Goal: Task Accomplishment & Management: Manage account settings

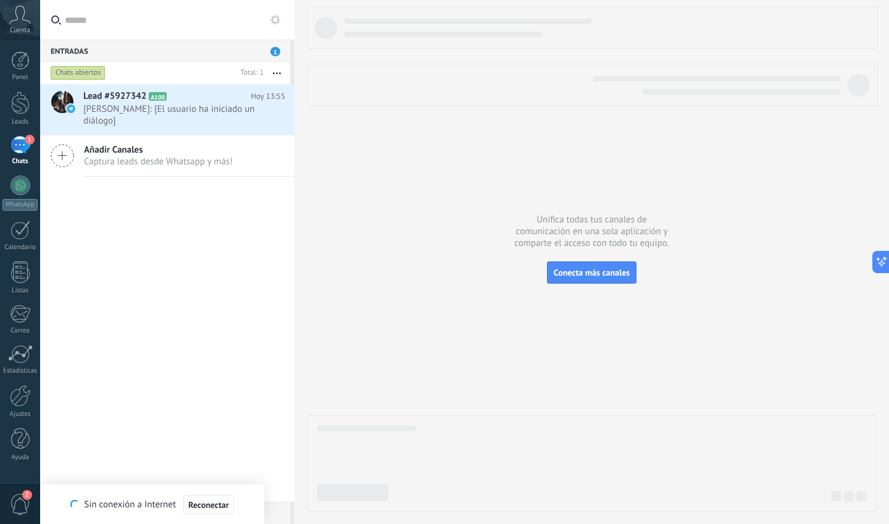
click at [25, 139] on span "1" at bounding box center [30, 140] width 10 height 10
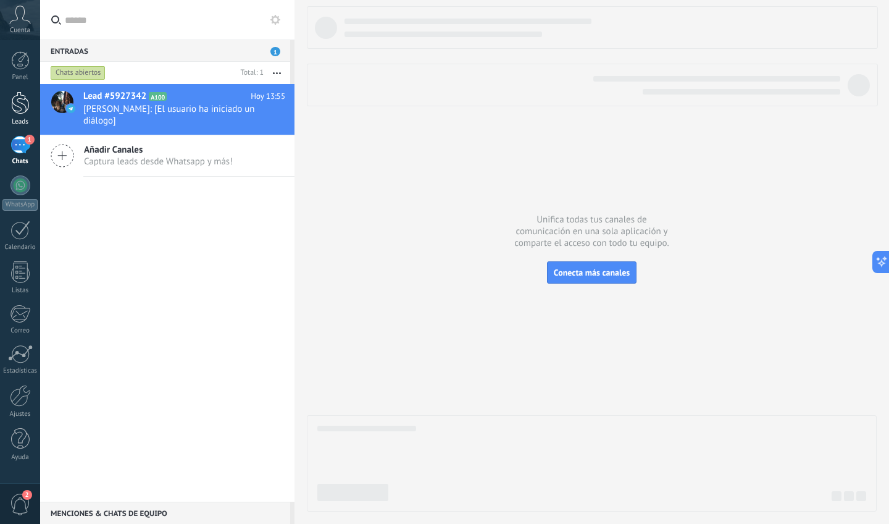
click at [19, 106] on div at bounding box center [20, 102] width 19 height 23
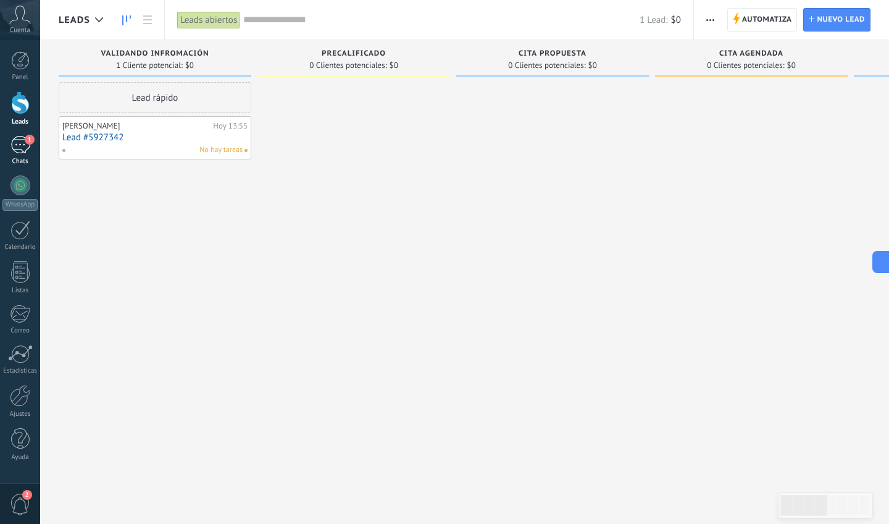
click at [22, 153] on div "1" at bounding box center [20, 145] width 20 height 18
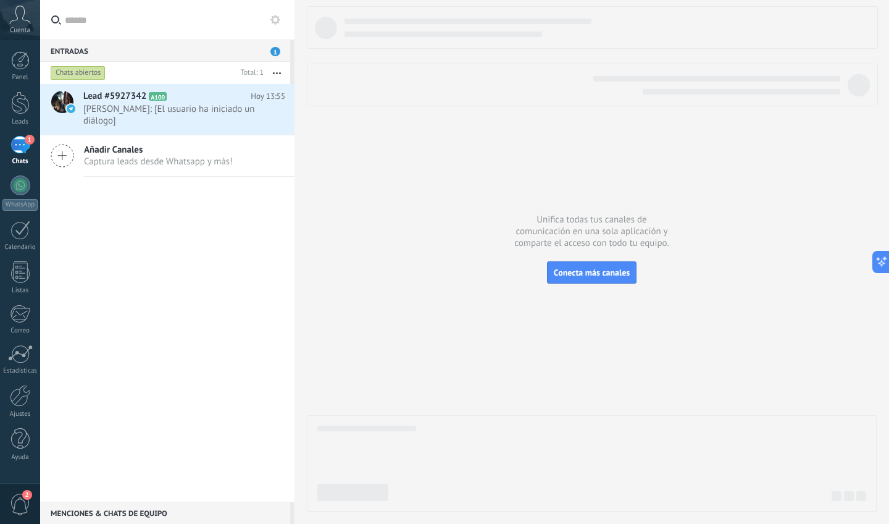
click at [25, 143] on div "1" at bounding box center [20, 145] width 20 height 18
click at [24, 99] on div at bounding box center [20, 102] width 19 height 23
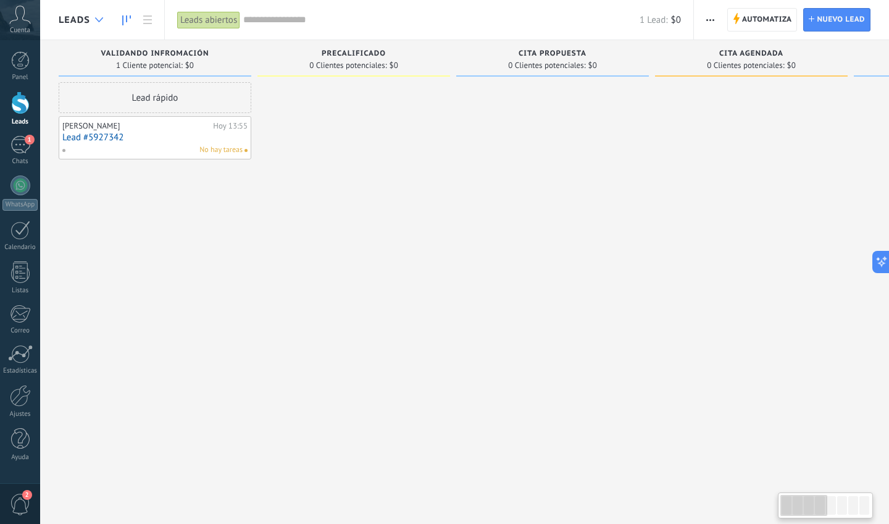
click at [93, 15] on div at bounding box center [99, 20] width 20 height 24
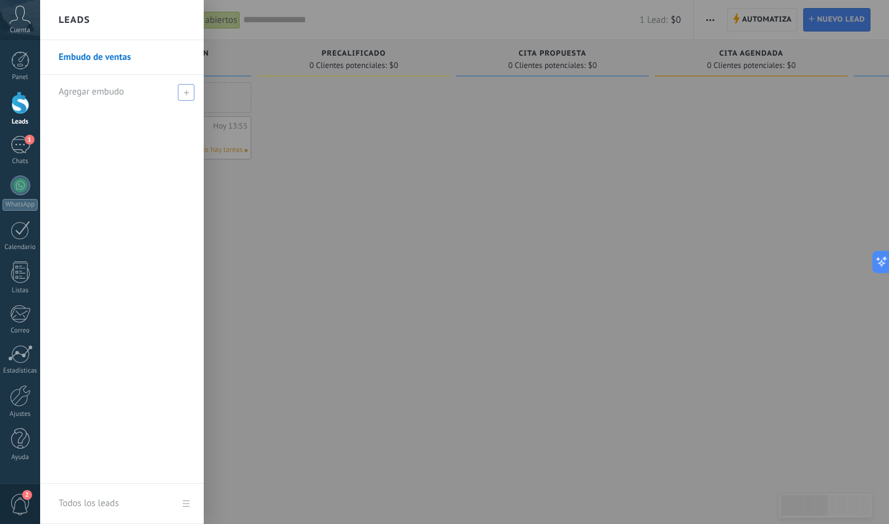
click at [111, 86] on span "Agregar embudo" at bounding box center [91, 92] width 65 height 12
type input "*"
type input "**********"
click at [285, 164] on div at bounding box center [484, 262] width 889 height 524
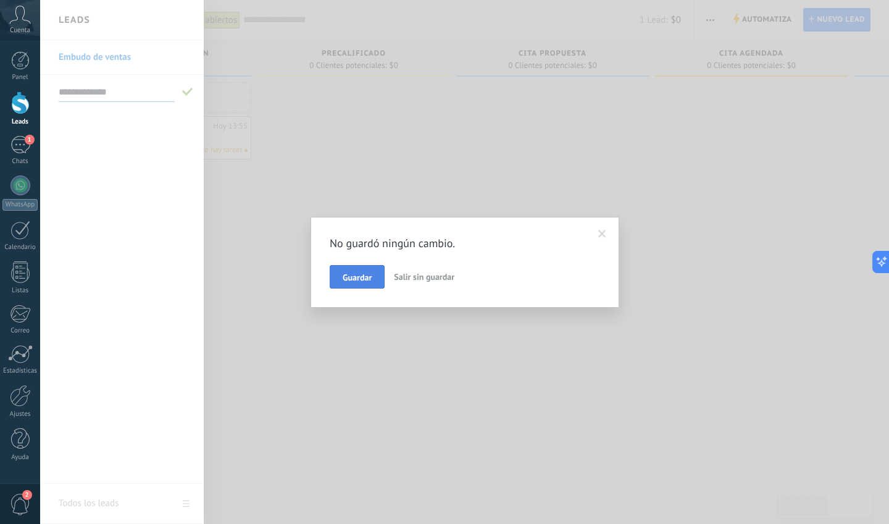
click at [366, 279] on span "Guardar" at bounding box center [357, 277] width 29 height 9
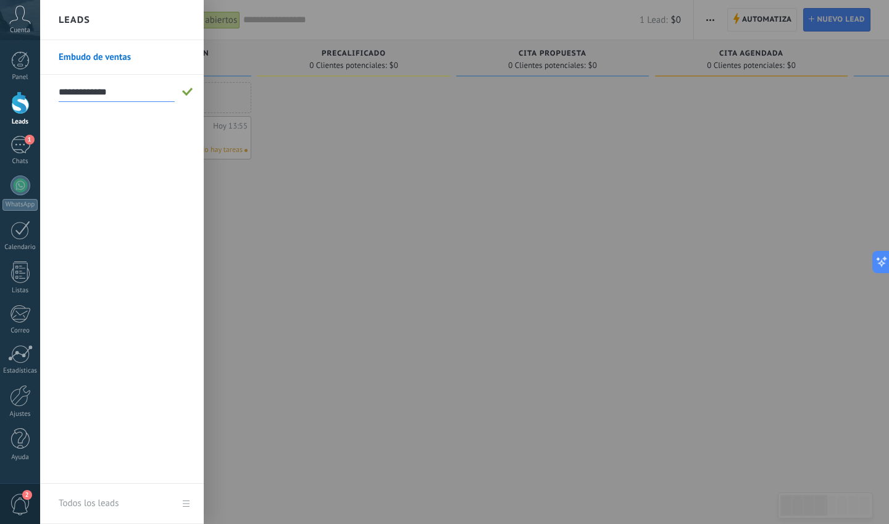
click at [356, 175] on div at bounding box center [484, 262] width 889 height 524
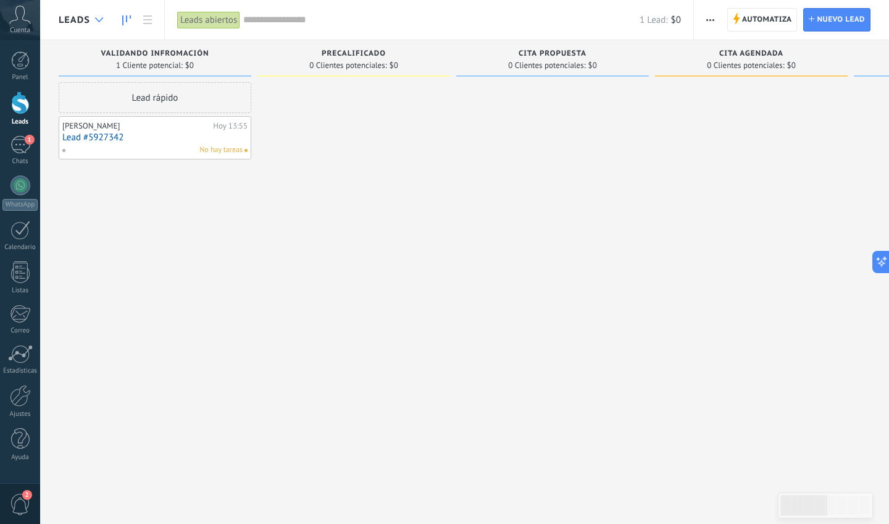
click at [102, 20] on icon at bounding box center [99, 19] width 8 height 5
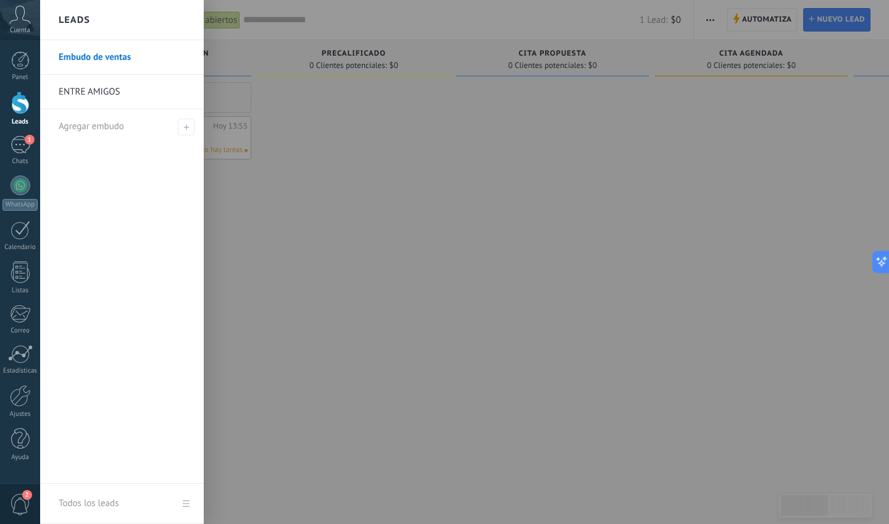
click at [117, 82] on link "ENTRE AMIGOS" at bounding box center [125, 92] width 133 height 35
